Goal: Communication & Community: Answer question/provide support

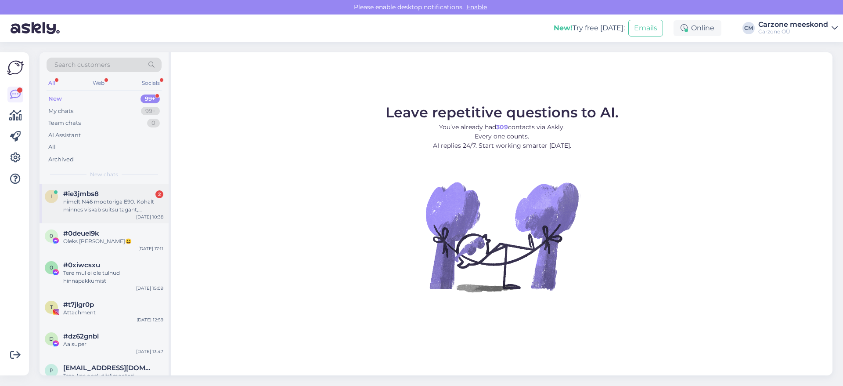
click at [87, 213] on div "i #ie3jmbs8 2 nimelt N46 mootoriga E90. Kohalt minnes viskab suitsu tagant, tõe…" at bounding box center [104, 204] width 129 height 40
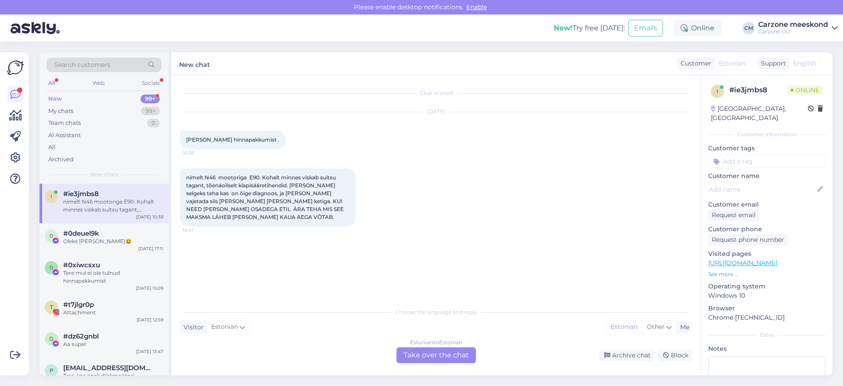
click at [430, 354] on div "Estonian to Estonian Take over the chat" at bounding box center [437, 355] width 80 height 16
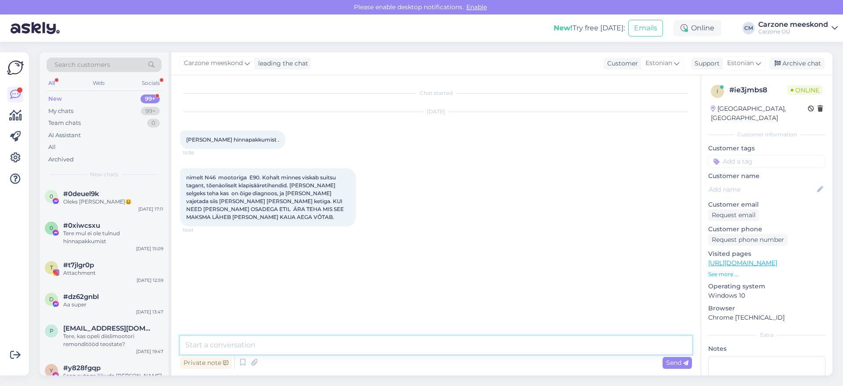
click at [198, 345] on textarea at bounding box center [436, 345] width 512 height 18
paste textarea "Tere, Aitäh päringu eest! [PERSON_NAME] hinnapakkumiste koostamise nimekirja. E…"
type textarea "Tere, Aitäh päringu eest! [PERSON_NAME] hinnapakkumiste koostamise nimekirja. E…"
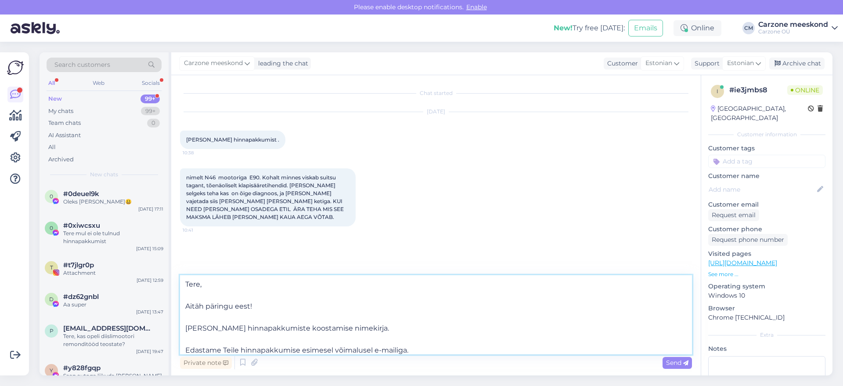
click at [257, 306] on textarea "Tere, Aitäh päringu eest! [PERSON_NAME] hinnapakkumiste koostamise nimekirja. E…" at bounding box center [436, 314] width 512 height 79
click at [398, 328] on textarea "Tere, Aitäh päringu eest! [PERSON_NAME] hinnapakkumiste koostamise nimekirja. E…" at bounding box center [436, 314] width 512 height 79
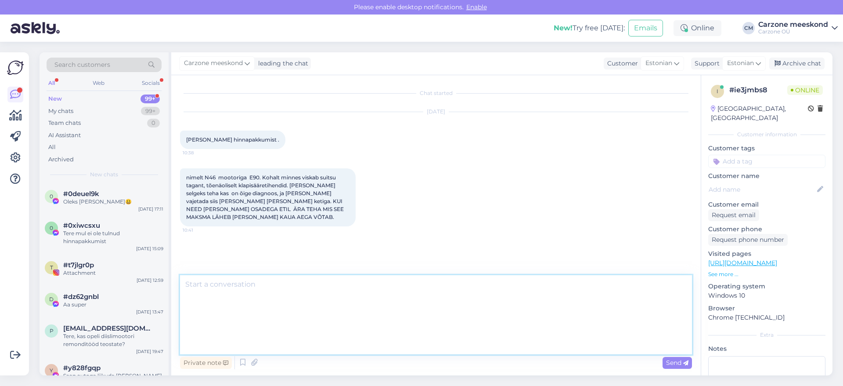
scroll to position [57, 0]
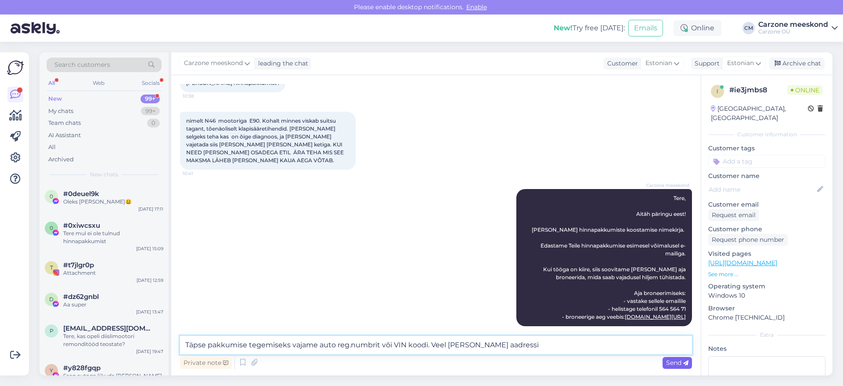
type textarea "Täpse pakkumise tegemiseks vajame auto reg.numbrit või VIN koodi. Veel [PERSON_…"
click at [677, 365] on span "Send" at bounding box center [677, 362] width 22 height 8
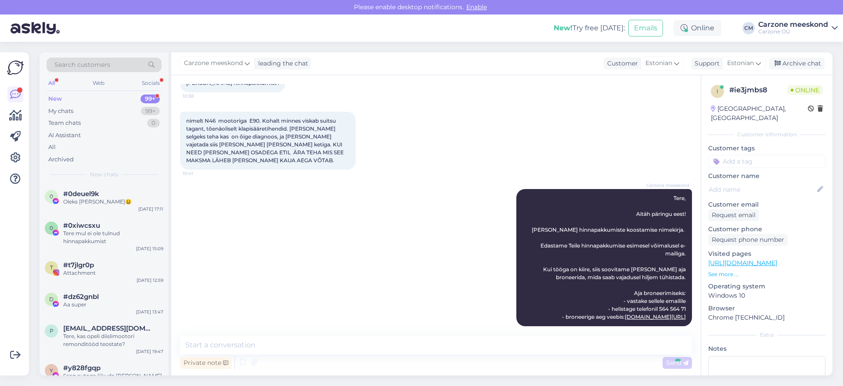
scroll to position [102, 0]
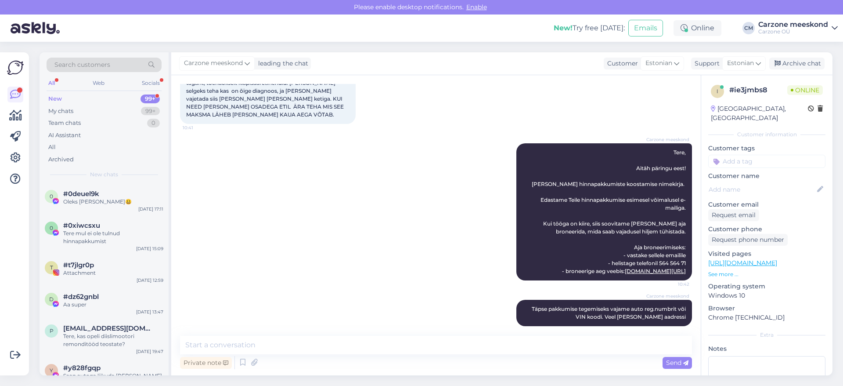
click at [54, 100] on div "New" at bounding box center [55, 98] width 14 height 9
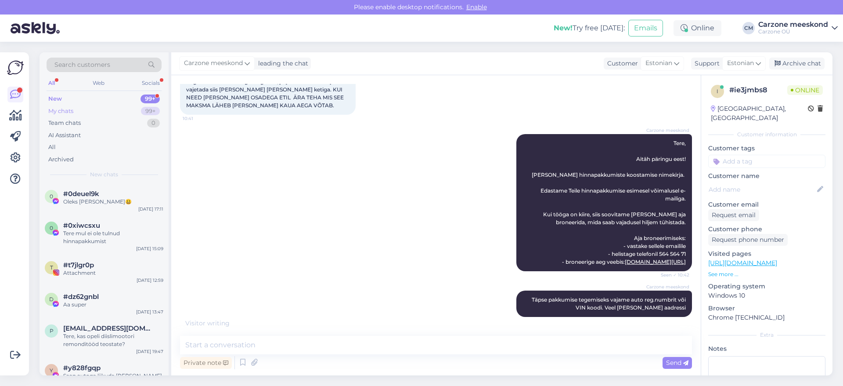
click at [58, 114] on div "My chats" at bounding box center [60, 111] width 25 height 9
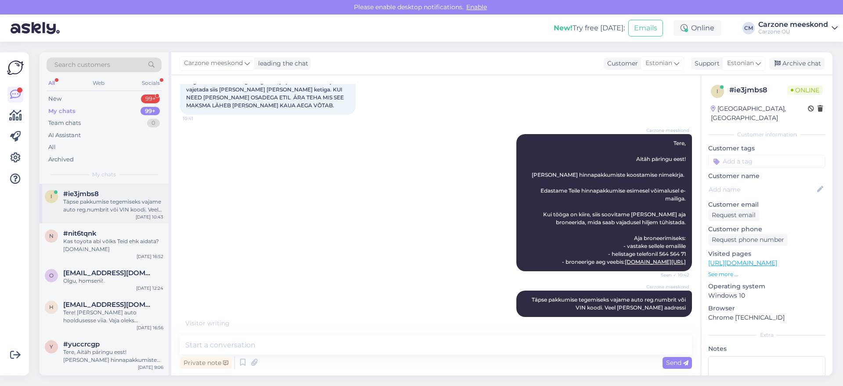
click at [72, 209] on div "Täpse pakkumise tegemiseks vajame auto reg.numbrit või VIN koodi. Veel [PERSON_…" at bounding box center [113, 206] width 100 height 16
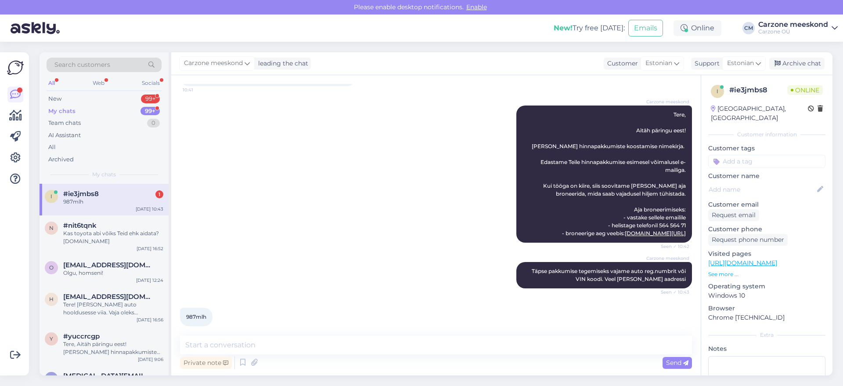
click at [193, 313] on span "987mlh" at bounding box center [196, 316] width 20 height 7
copy div "987mlh 10:43"
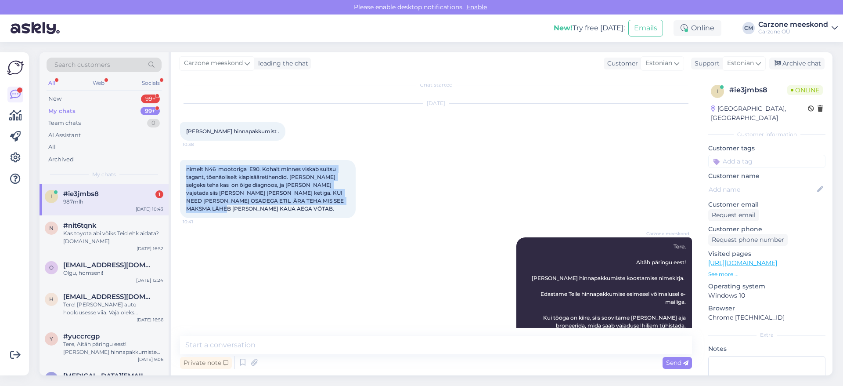
drag, startPoint x: 185, startPoint y: 168, endPoint x: 346, endPoint y: 201, distance: 164.1
click at [346, 201] on div "nimelt N46 mootoriga E90. Kohalt minnes viskab suitsu tagant, tõenäoliselt klap…" at bounding box center [268, 189] width 176 height 58
copy span "nimelt N46 mootoriga E90. Kohalt minnes viskab suitsu tagant, tõenäoliselt klap…"
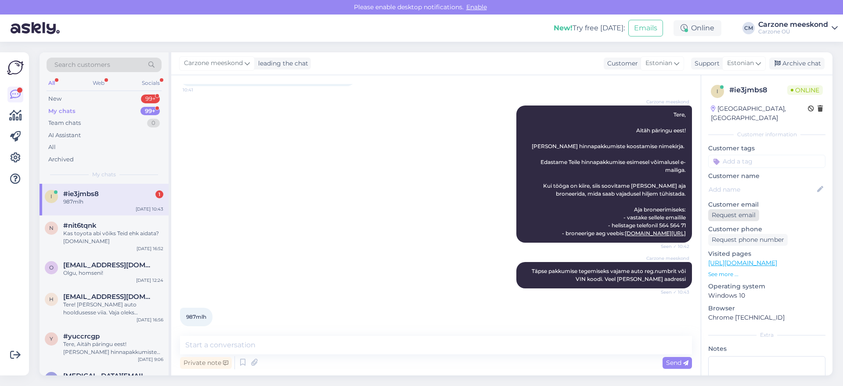
click at [721, 209] on div "Request email" at bounding box center [733, 215] width 51 height 12
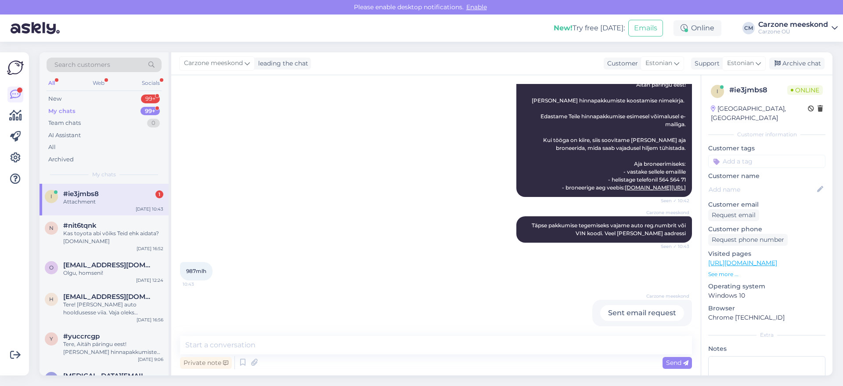
click at [89, 202] on div "Attachment" at bounding box center [113, 202] width 100 height 8
click at [82, 196] on span "#ie3jmbs8" at bounding box center [81, 194] width 36 height 8
click at [216, 343] on textarea at bounding box center [436, 345] width 512 height 18
click at [210, 309] on div "Carzone meeskond Sent email request 10:45" at bounding box center [436, 313] width 512 height 46
click at [105, 193] on div "#ie3jmbs8 1" at bounding box center [113, 194] width 100 height 8
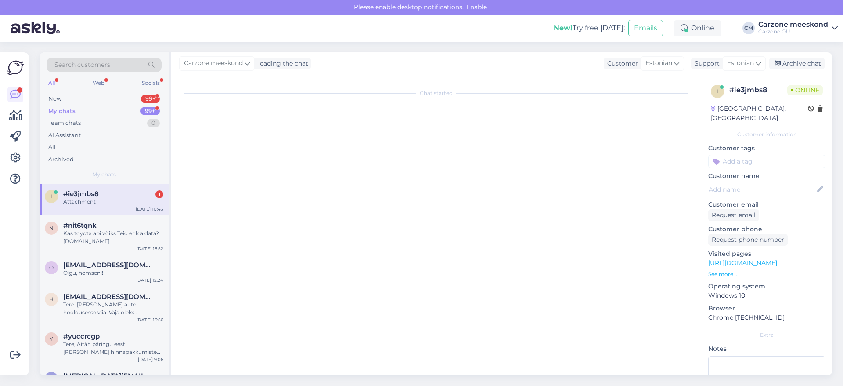
scroll to position [0, 0]
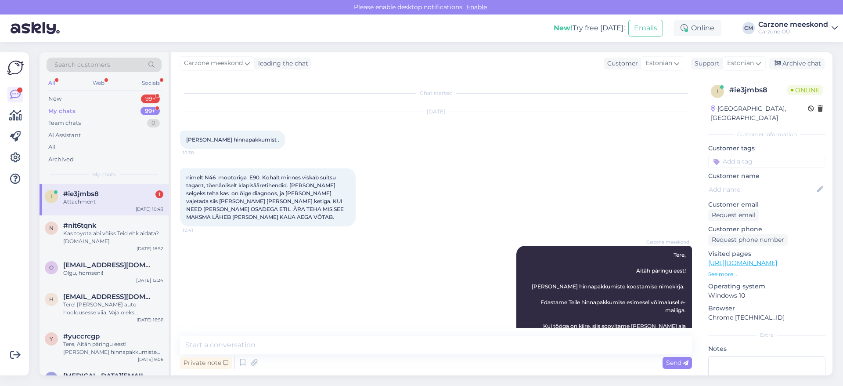
click at [57, 111] on div "My chats" at bounding box center [61, 111] width 27 height 9
click at [89, 199] on div "Email request" at bounding box center [113, 202] width 100 height 8
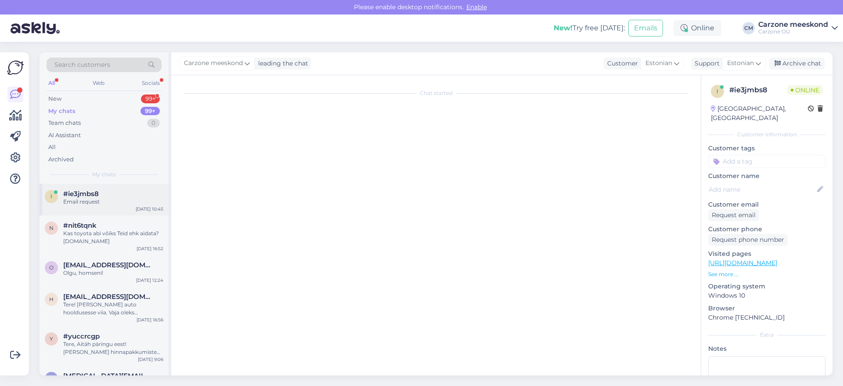
scroll to position [186, 0]
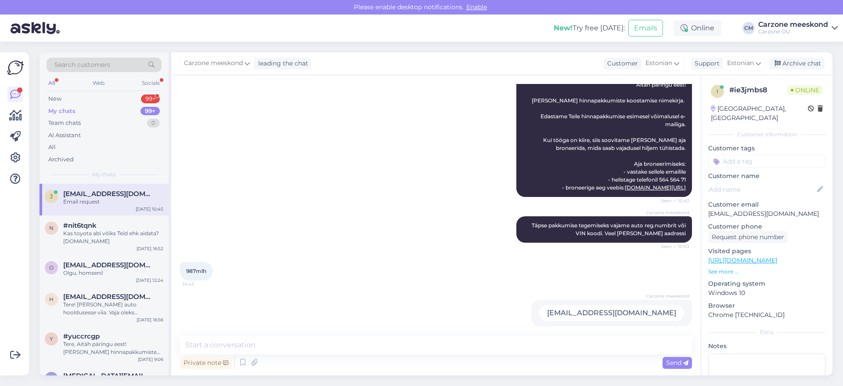
drag, startPoint x: 77, startPoint y: 192, endPoint x: 329, endPoint y: 207, distance: 252.6
click at [329, 207] on div "Carzone meeskond Täpse pakkumise tegemiseks vajame auto reg.numbrit või VIN koo…" at bounding box center [436, 229] width 512 height 46
drag, startPoint x: 708, startPoint y: 204, endPoint x: 777, endPoint y: 205, distance: 69.4
click at [777, 205] on div "i # ie3jmbs8 Online [GEOGRAPHIC_DATA], [GEOGRAPHIC_DATA] Customer information C…" at bounding box center [766, 260] width 131 height 370
copy p "[EMAIL_ADDRESS][DOMAIN_NAME]"
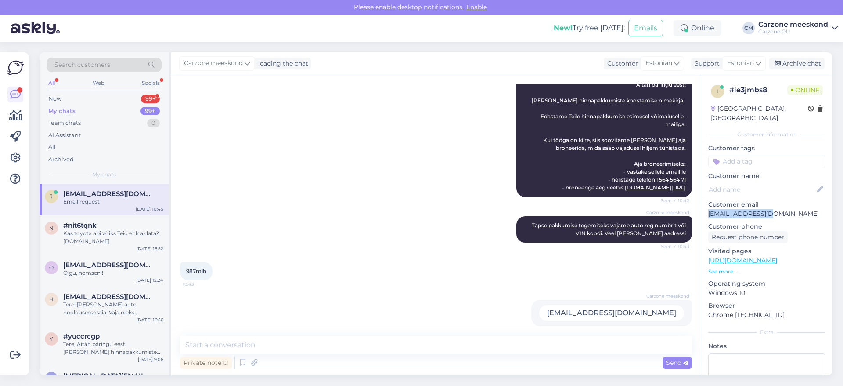
scroll to position [54, 0]
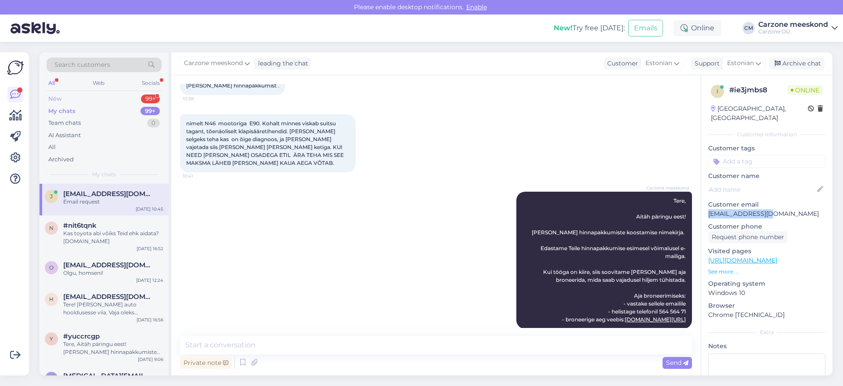
click at [54, 98] on div "New" at bounding box center [54, 98] width 13 height 9
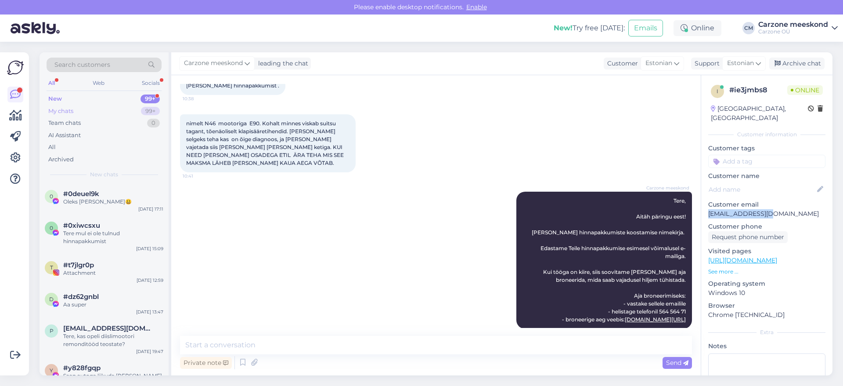
click at [65, 110] on div "My chats" at bounding box center [60, 111] width 25 height 9
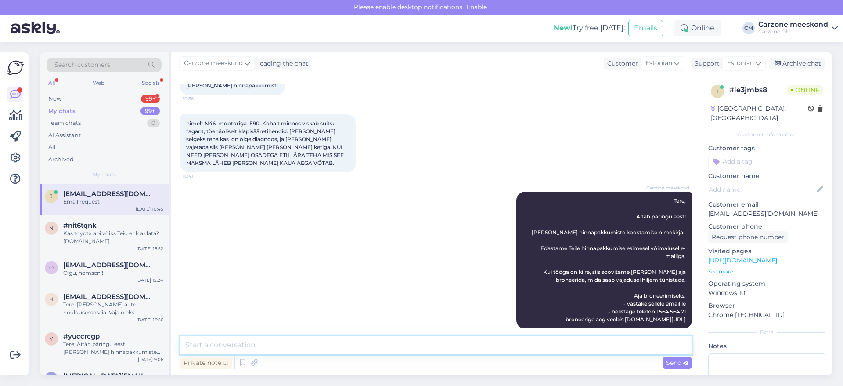
click at [205, 341] on textarea at bounding box center [436, 345] width 512 height 18
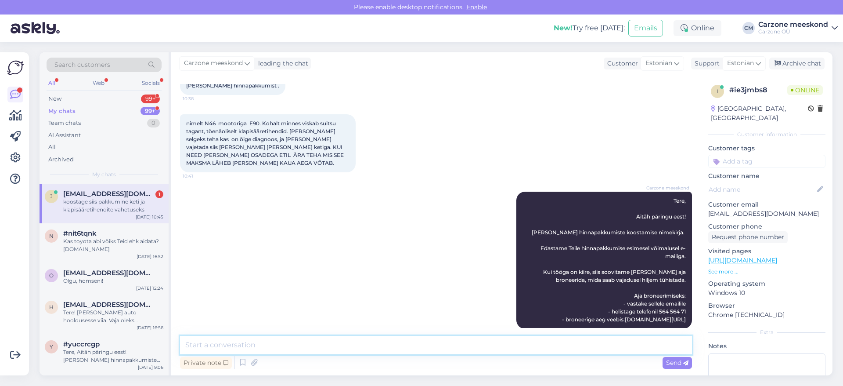
scroll to position [231, 0]
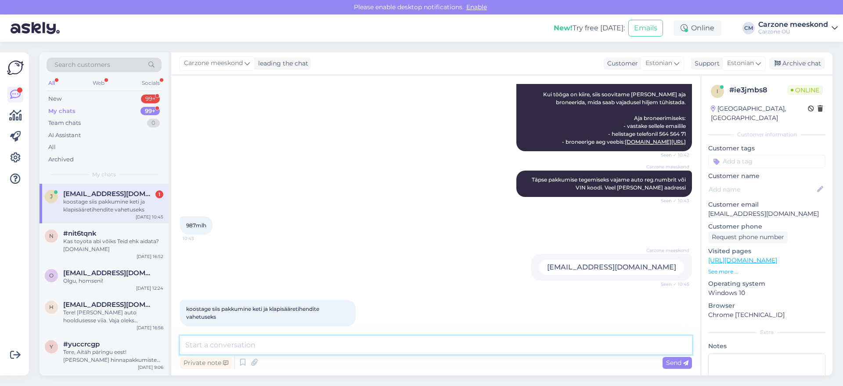
click at [211, 346] on textarea at bounding box center [436, 345] width 512 height 18
type textarea "Jaa, sai kirja, ilmselt [PERSON_NAME] päeva, pakkumistes on väike järjekord tek…"
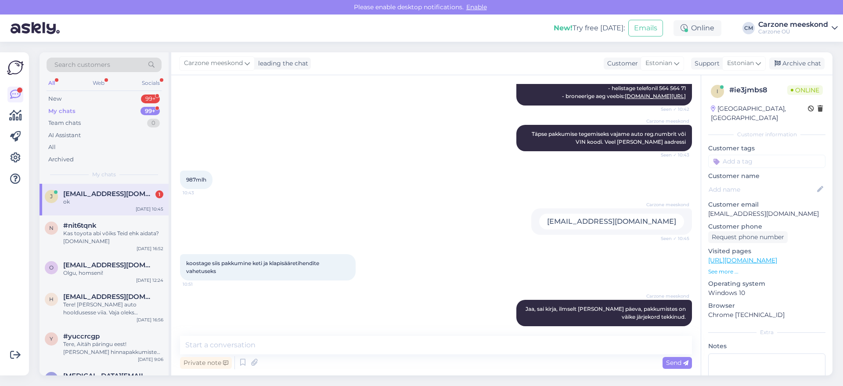
scroll to position [315, 0]
